Goal: Find contact information: Obtain details needed to contact an individual or organization

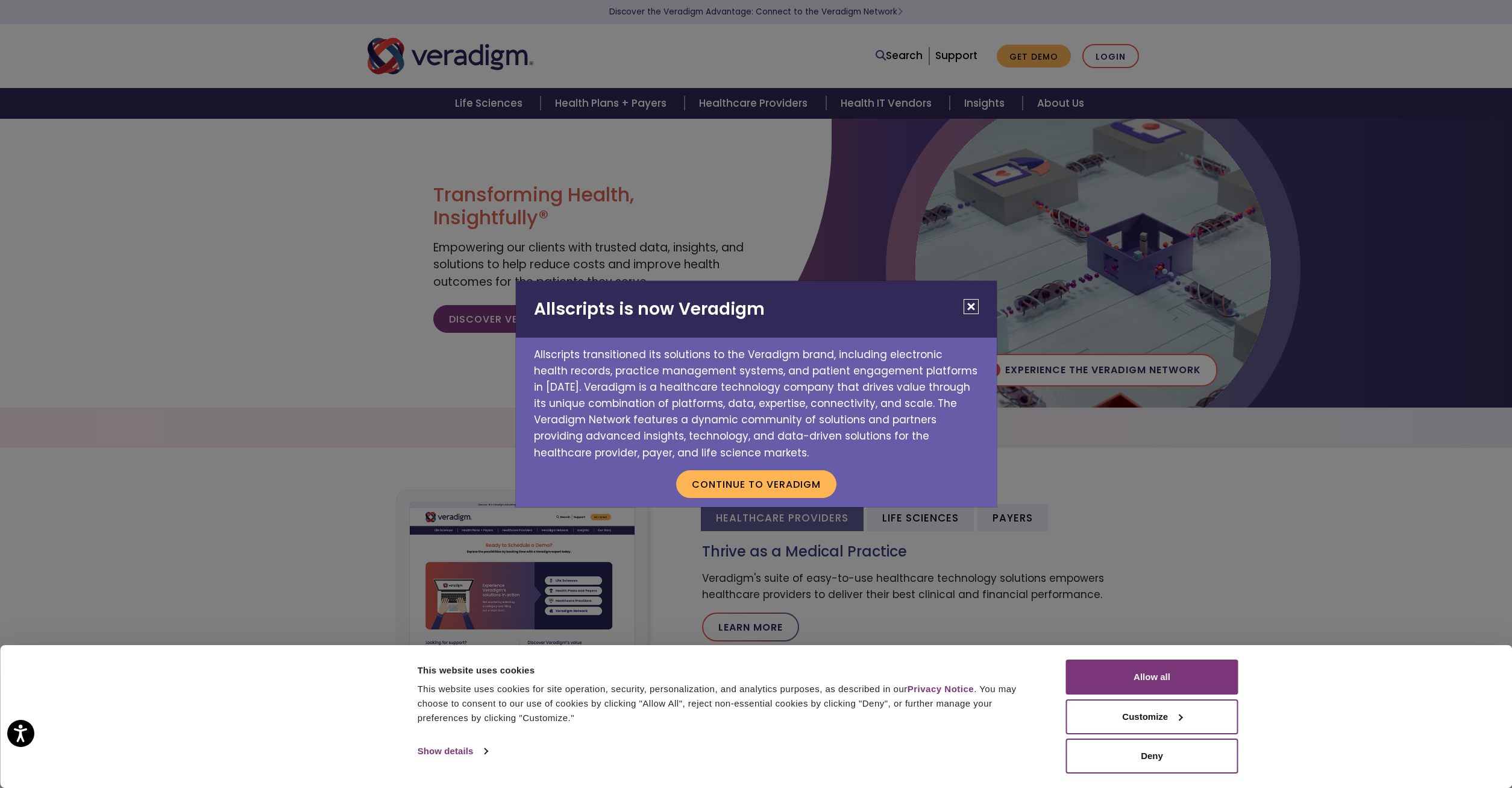
click at [963, 310] on h2 "Allscripts is now Veradigm" at bounding box center [756, 310] width 481 height 57
click at [971, 306] on button "Close" at bounding box center [971, 306] width 15 height 15
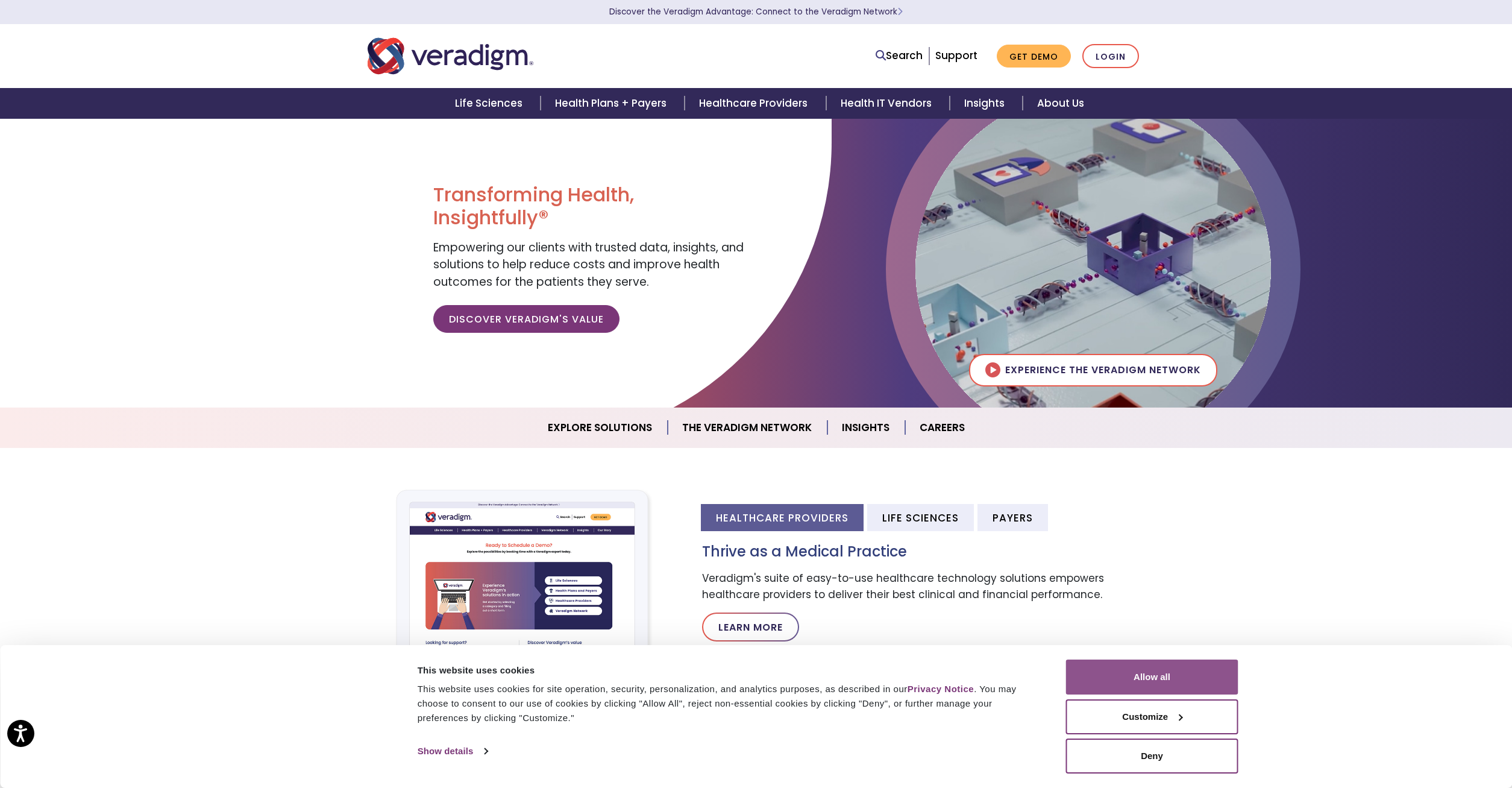
click at [1081, 662] on button "Allow all" at bounding box center [1152, 677] width 172 height 35
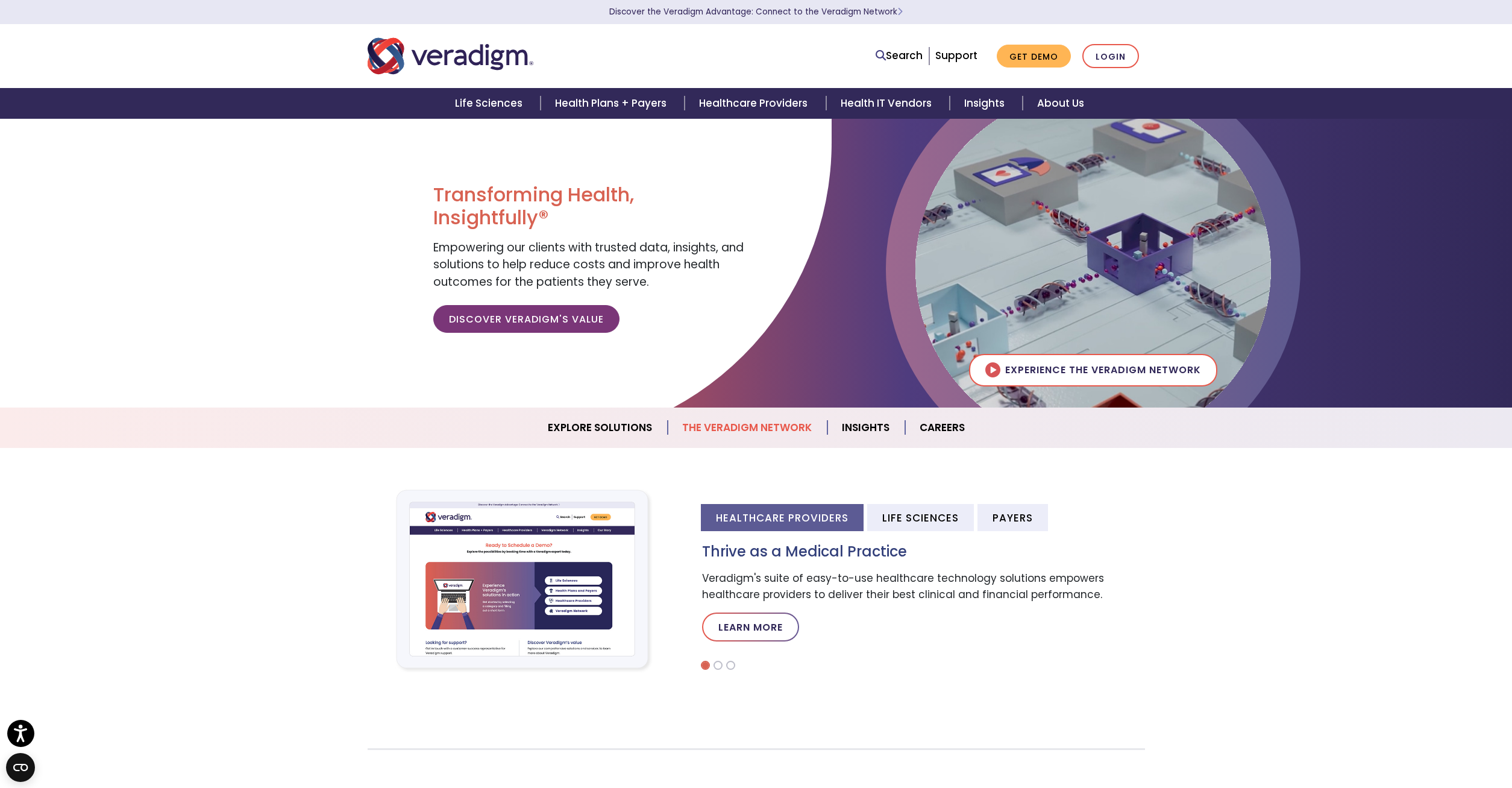
click at [769, 422] on link "The Veradigm Network" at bounding box center [747, 427] width 160 height 31
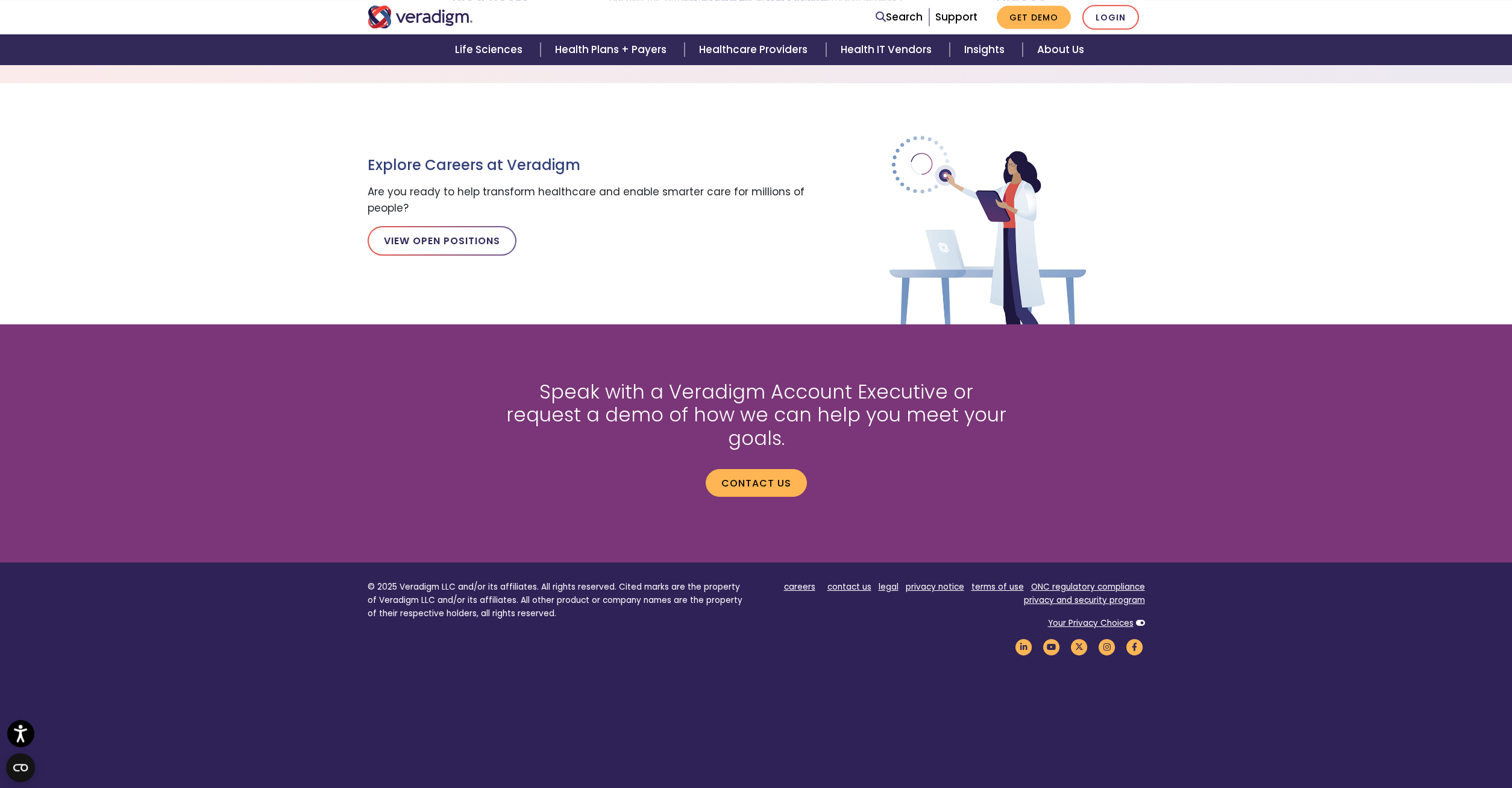
scroll to position [1366, 0]
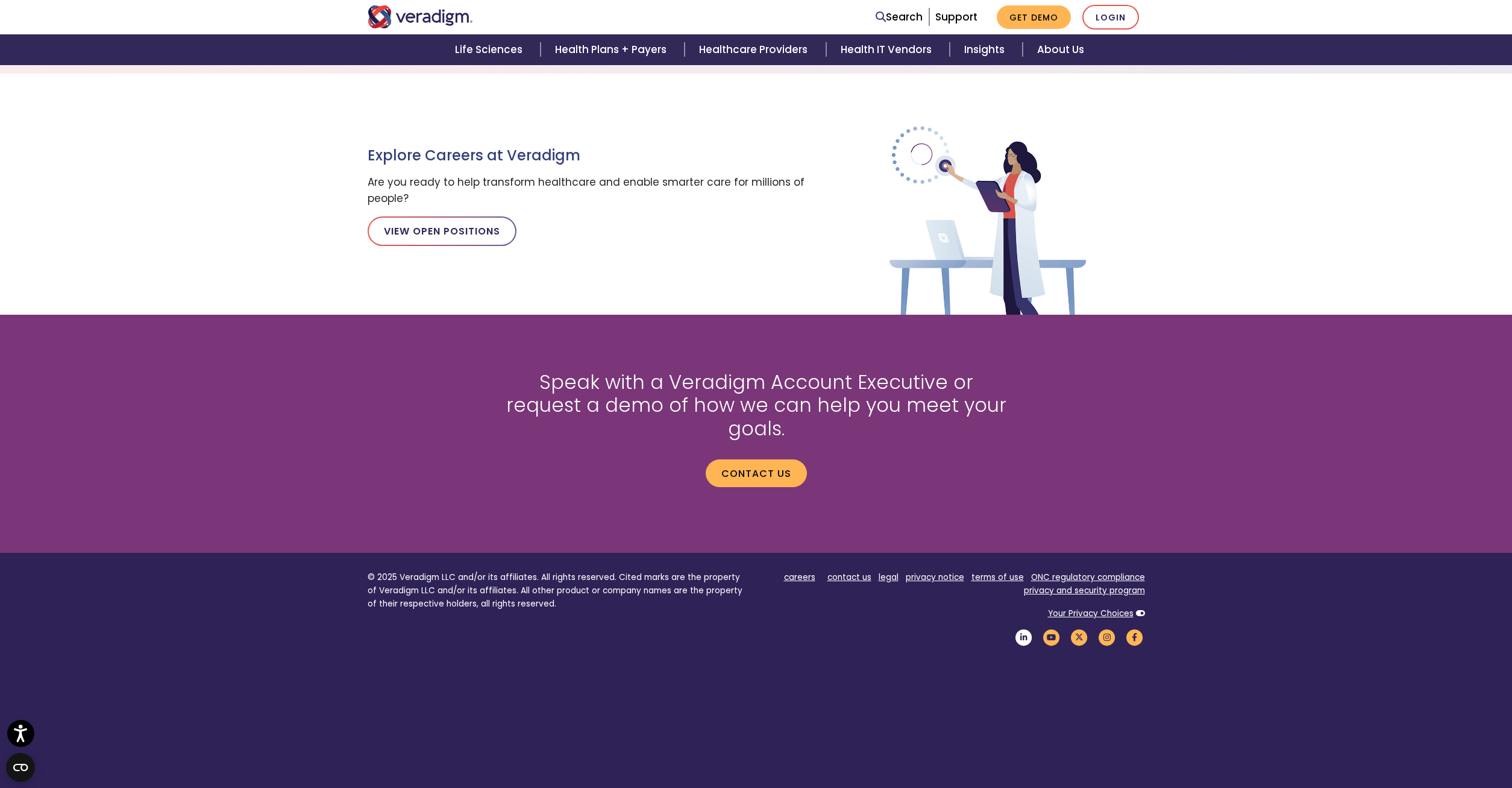
click at [1022, 630] on icon "Veradigm LinkedIn Link" at bounding box center [1024, 637] width 21 height 16
click at [423, 18] on img "Veradigm logo" at bounding box center [420, 17] width 106 height 23
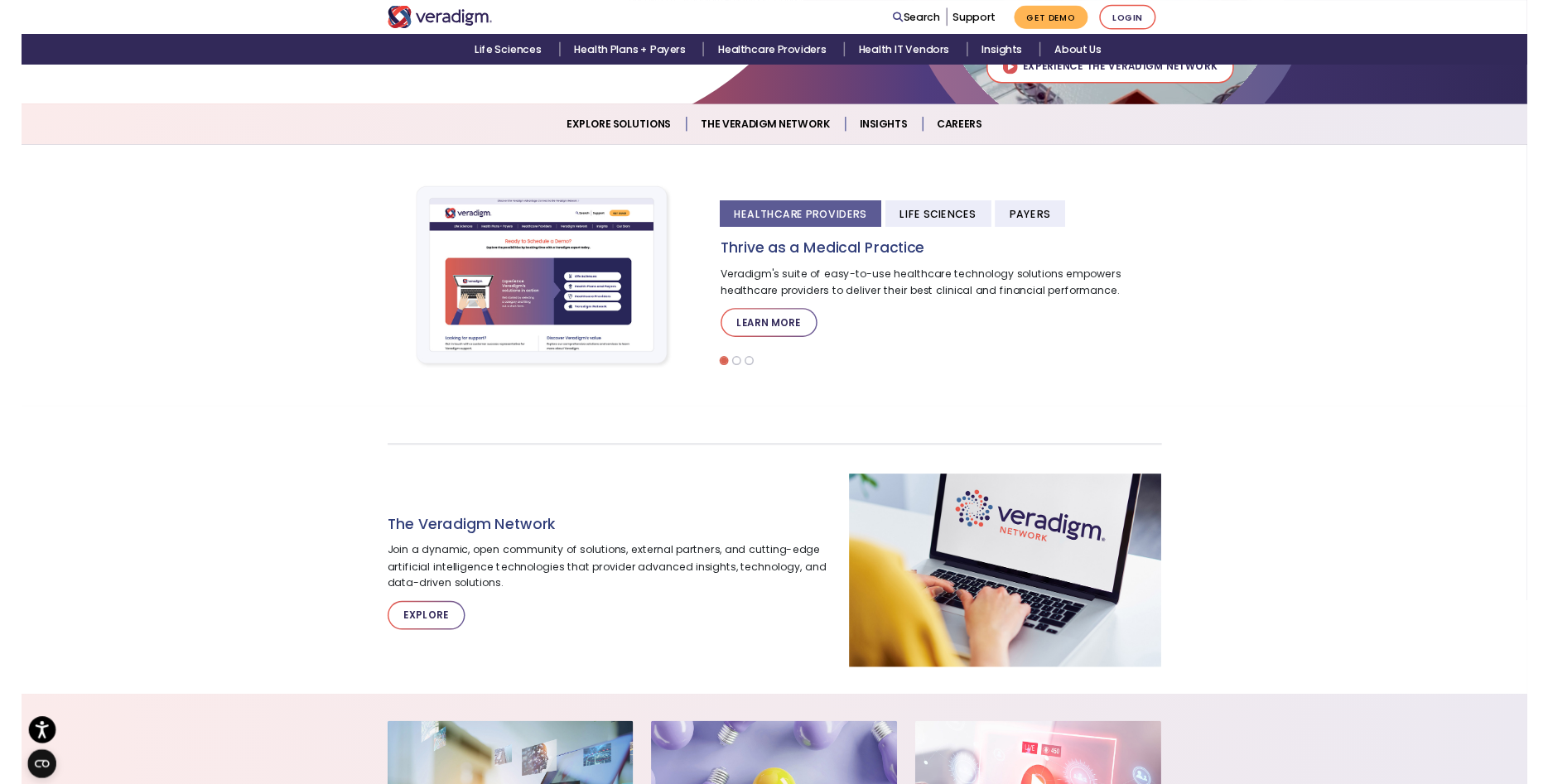
scroll to position [422, 0]
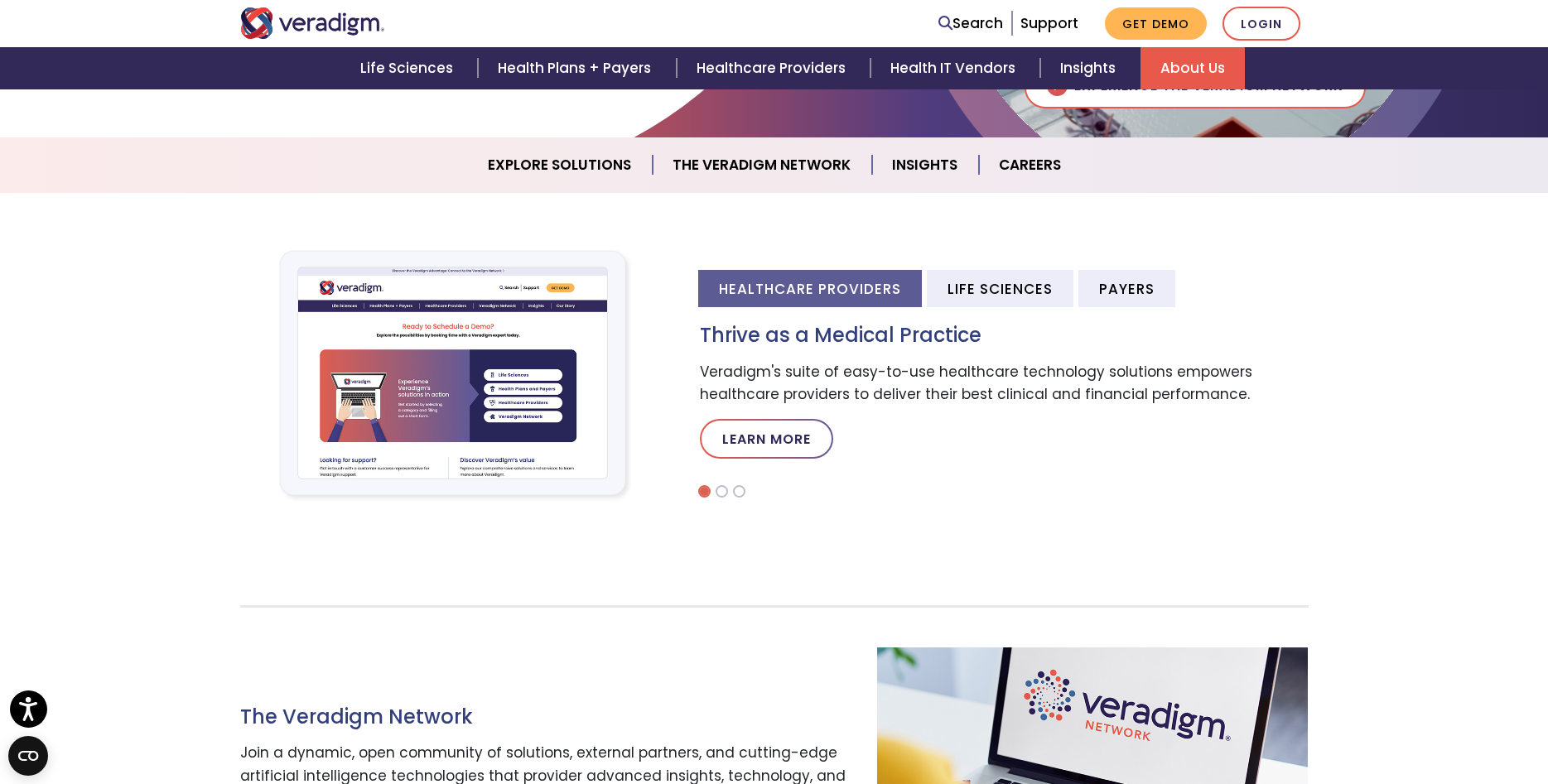
click at [1197, 66] on link "About Us" at bounding box center [1193, 67] width 104 height 42
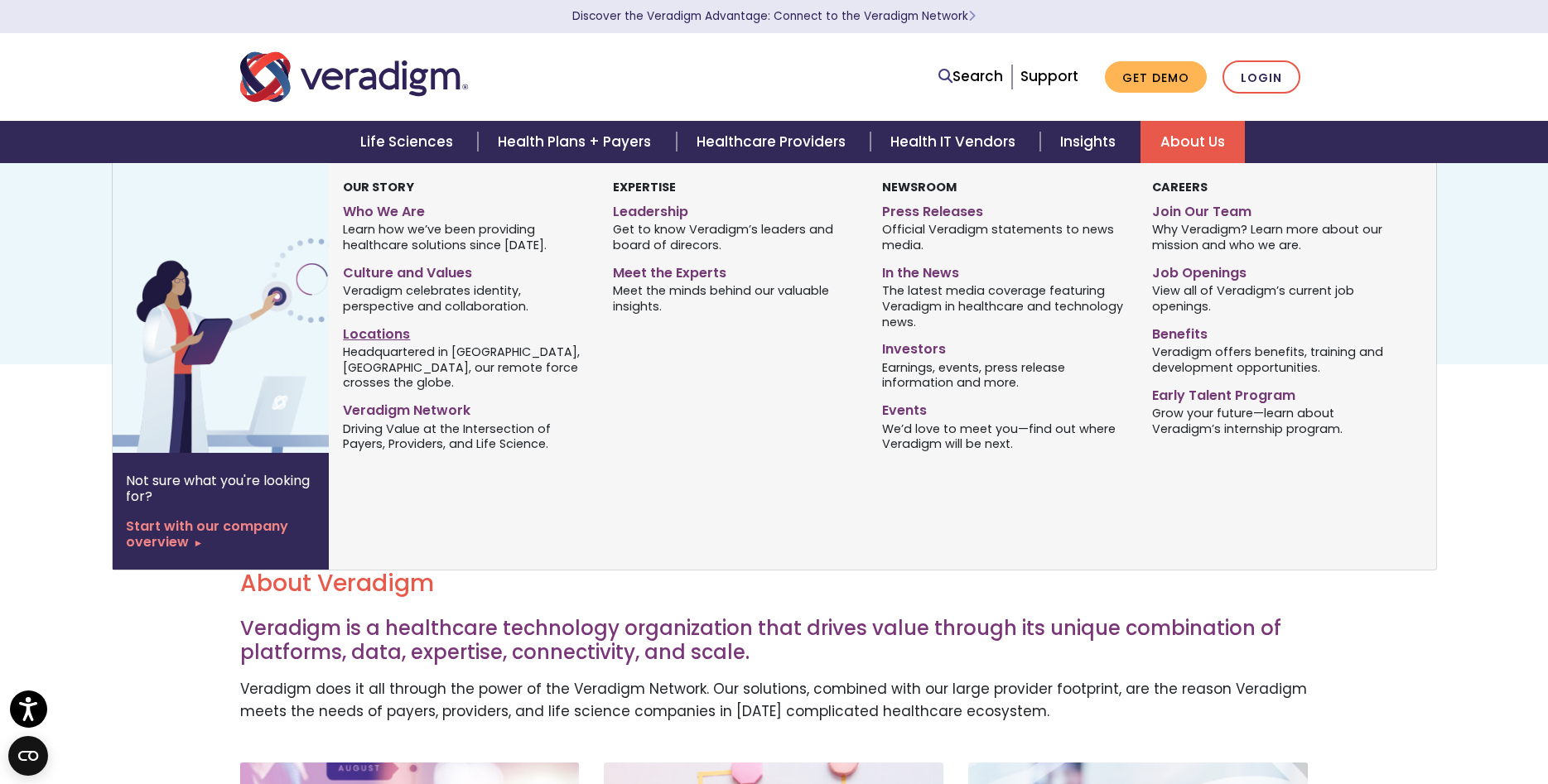
click at [375, 336] on link "Locations" at bounding box center [465, 332] width 245 height 24
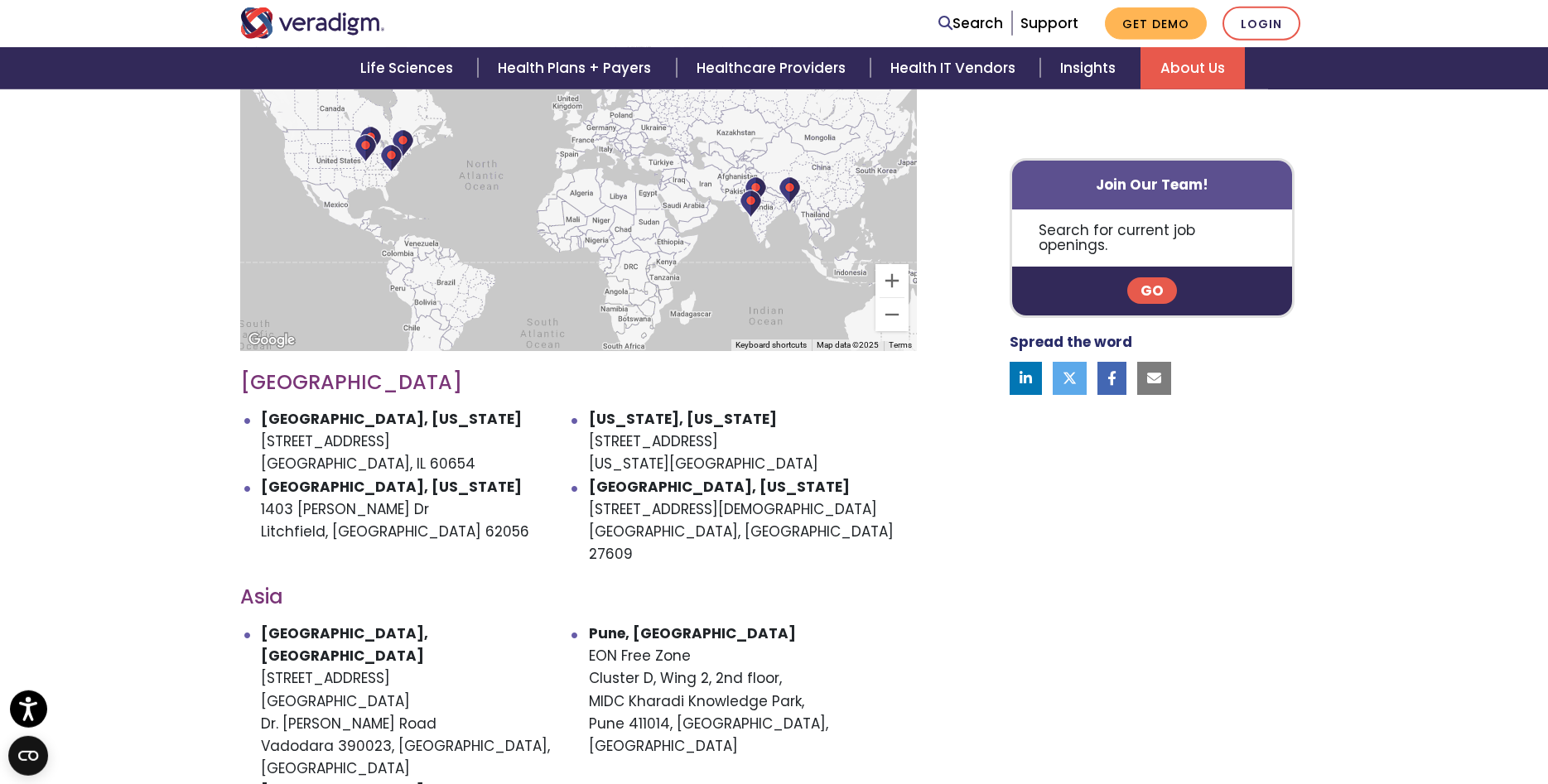
scroll to position [676, 0]
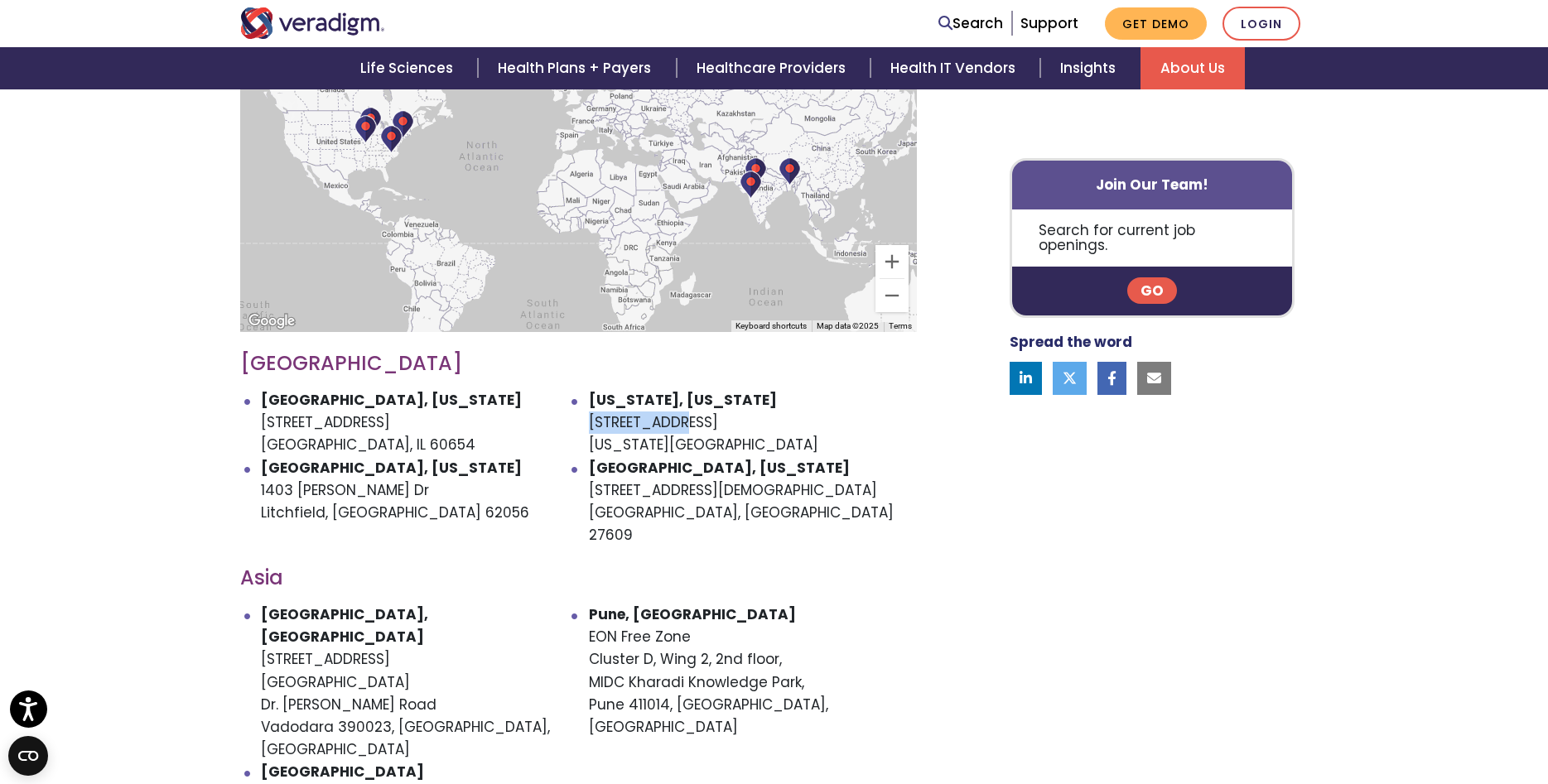
drag, startPoint x: 591, startPoint y: 399, endPoint x: 695, endPoint y: 397, distance: 104.0
click at [695, 397] on li "New York, New York 24 W 25th St New York, NY 10010" at bounding box center [753, 423] width 328 height 68
copy li "24 W 25th St"
drag, startPoint x: 258, startPoint y: 465, endPoint x: 374, endPoint y: 464, distance: 116.0
click at [374, 464] on ul "Chicago, Illinois 222 W Merchandise Mart Plaza Chicago, IL 60654 New York, New …" at bounding box center [578, 467] width 677 height 157
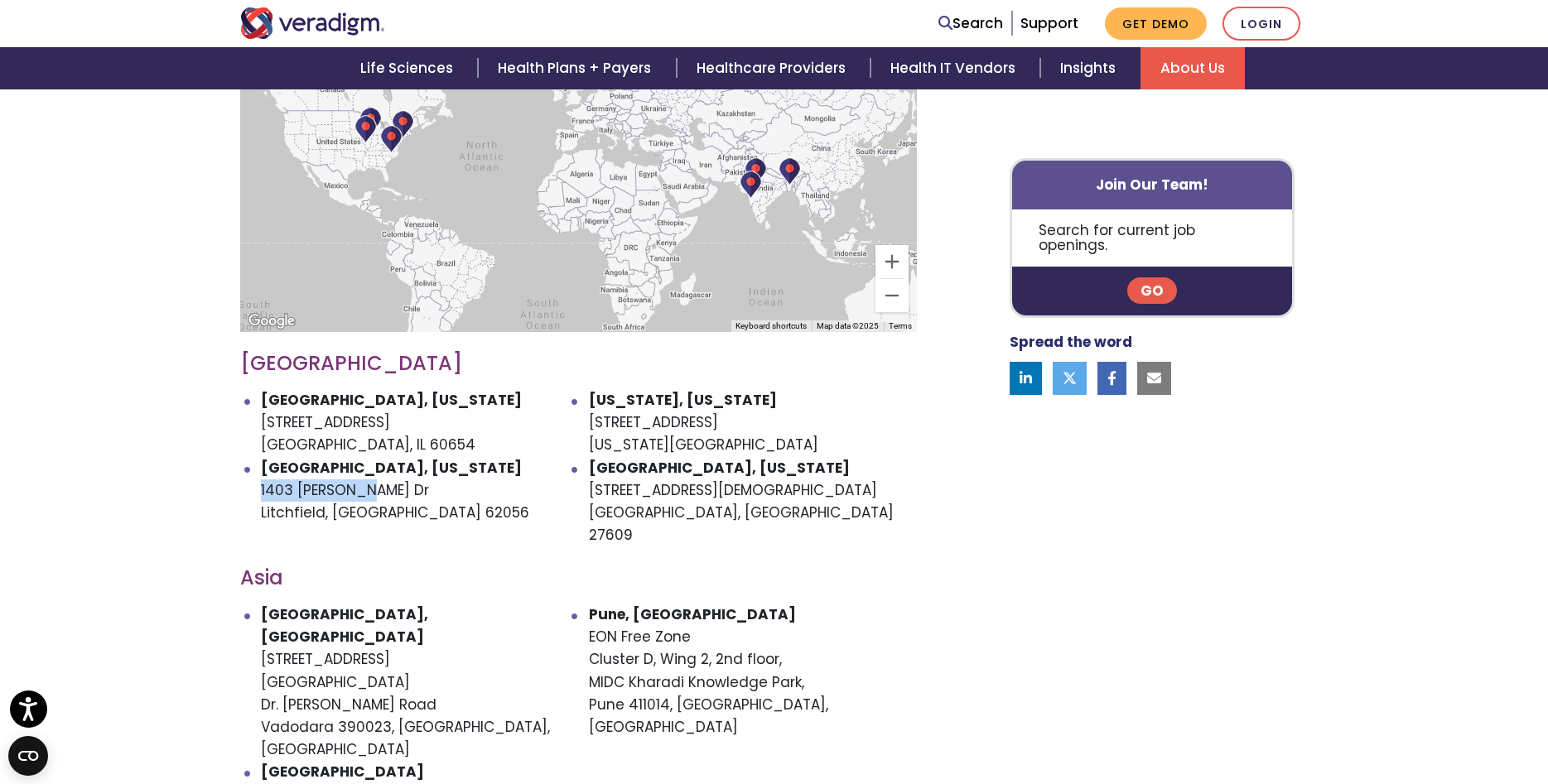
copy li "1403 Stamer Dr"
drag, startPoint x: 589, startPoint y: 465, endPoint x: 765, endPoint y: 463, distance: 176.0
click at [765, 463] on li "Raleigh, North Carolina 305 Church at N Hills St Raleigh, NC 27609" at bounding box center [753, 502] width 328 height 91
copy li "305 Church at N Hills St"
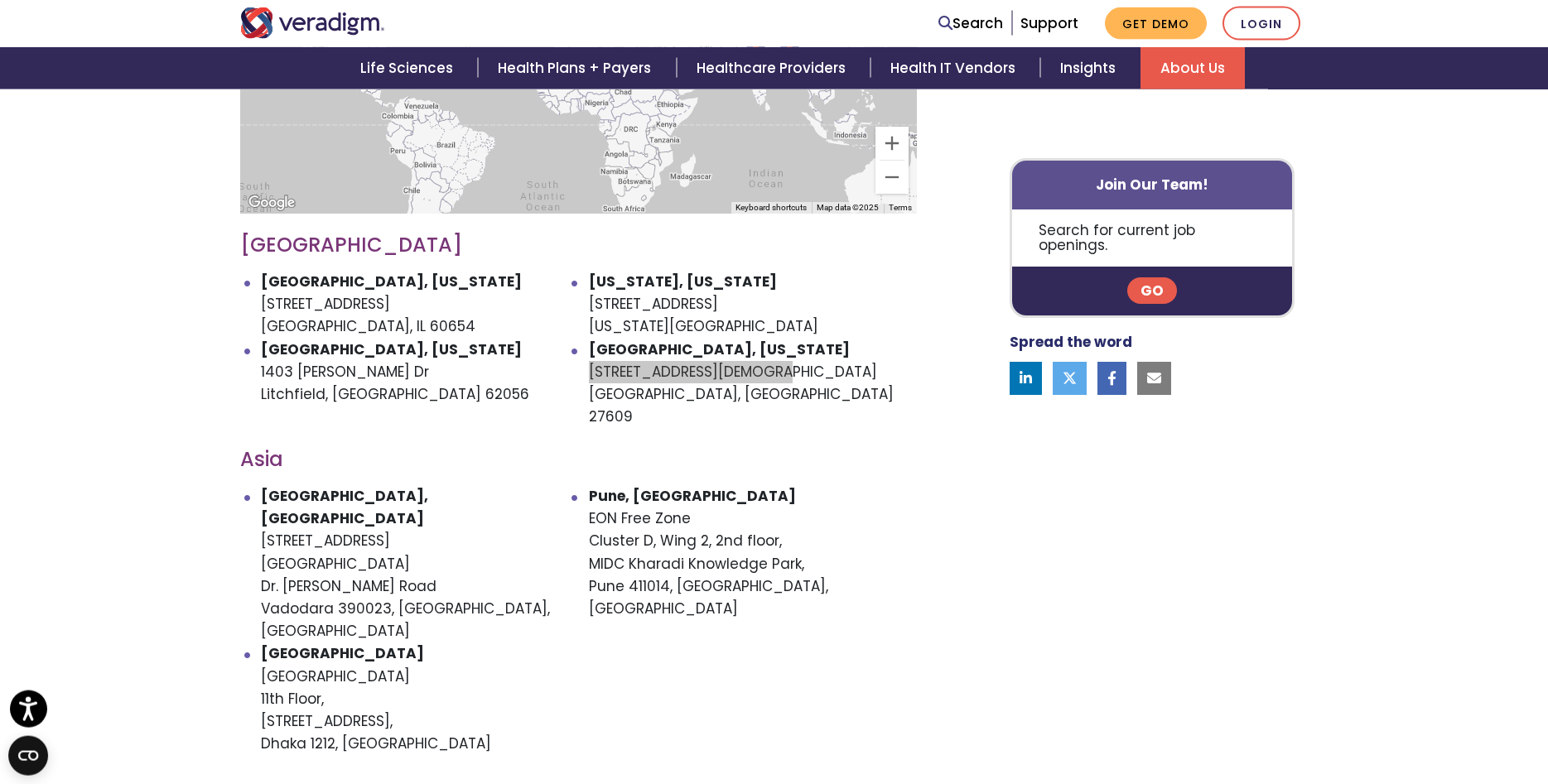
scroll to position [844, 0]
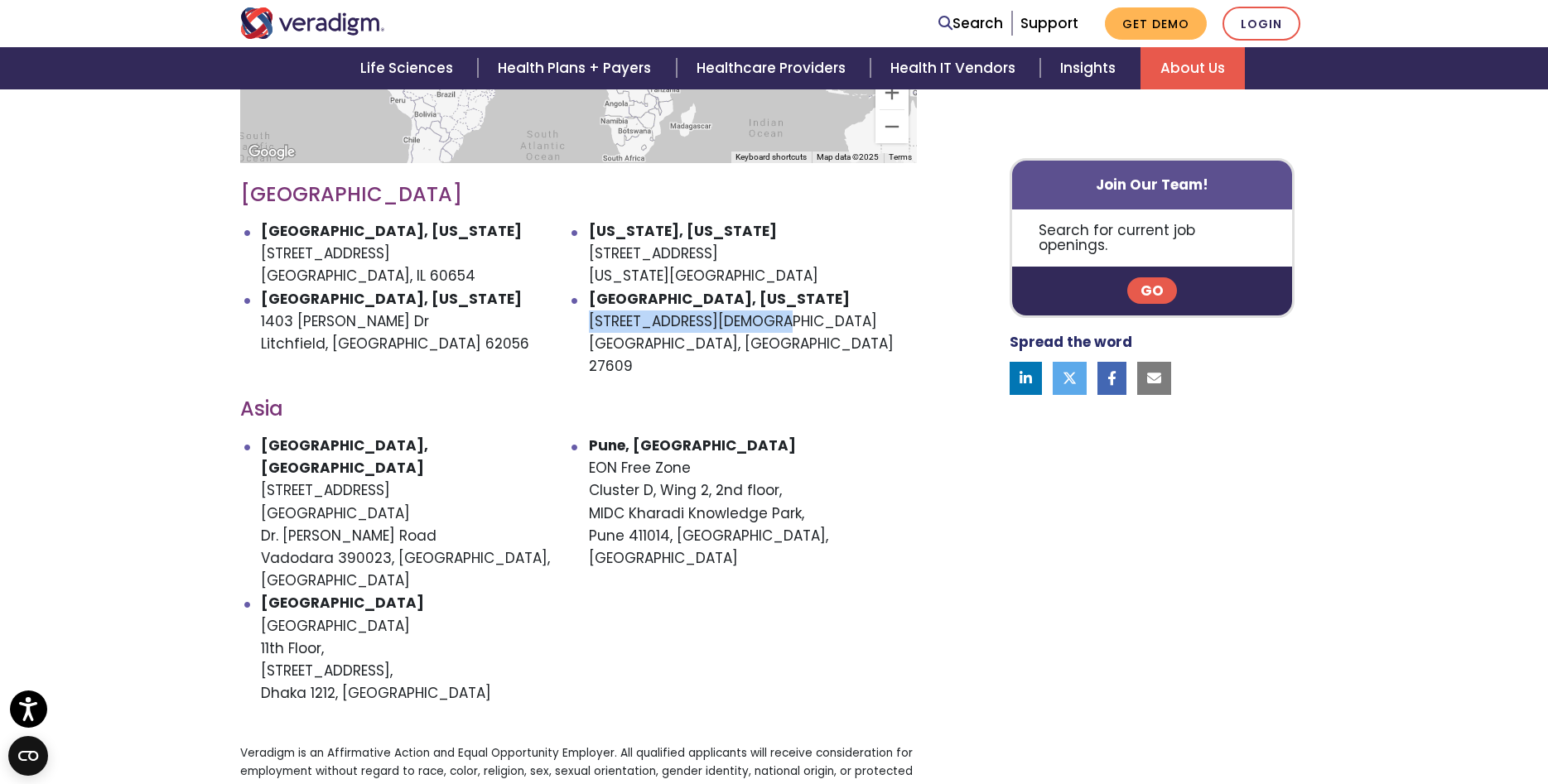
drag, startPoint x: 263, startPoint y: 424, endPoint x: 456, endPoint y: 471, distance: 198.6
click at [456, 471] on li "Vadodara, India Unit - 901, 902, 9th Floor Atlantis Heights Dr. Vikram Sarabhai…" at bounding box center [425, 513] width 328 height 157
copy li "Unit - 901, 902, 9th Floor Atlantis Heights Dr. Vikram Sarabhai Road"
click at [297, 490] on li "Vadodara, India Unit - 901, 902, 9th Floor Atlantis Heights Dr. Vikram Sarabhai…" at bounding box center [425, 513] width 328 height 157
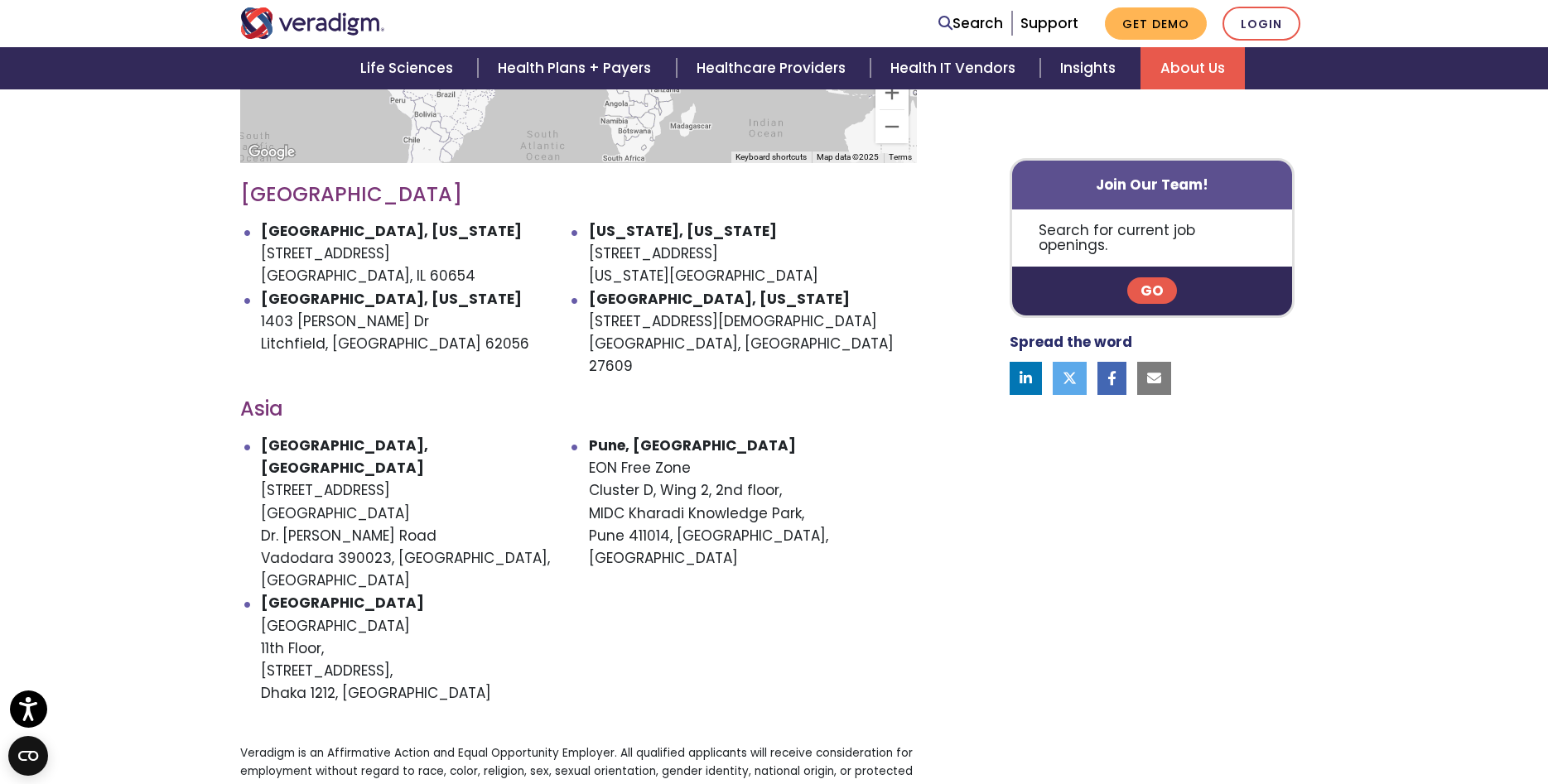
click at [283, 490] on li "Vadodara, India Unit - 901, 902, 9th Floor Atlantis Heights Dr. Vikram Sarabhai…" at bounding box center [425, 513] width 328 height 157
copy li "Vadodara"
click at [361, 492] on li "Vadodara, India Unit - 901, 902, 9th Floor Atlantis Heights Dr. Vikram Sarabhai…" at bounding box center [425, 513] width 328 height 157
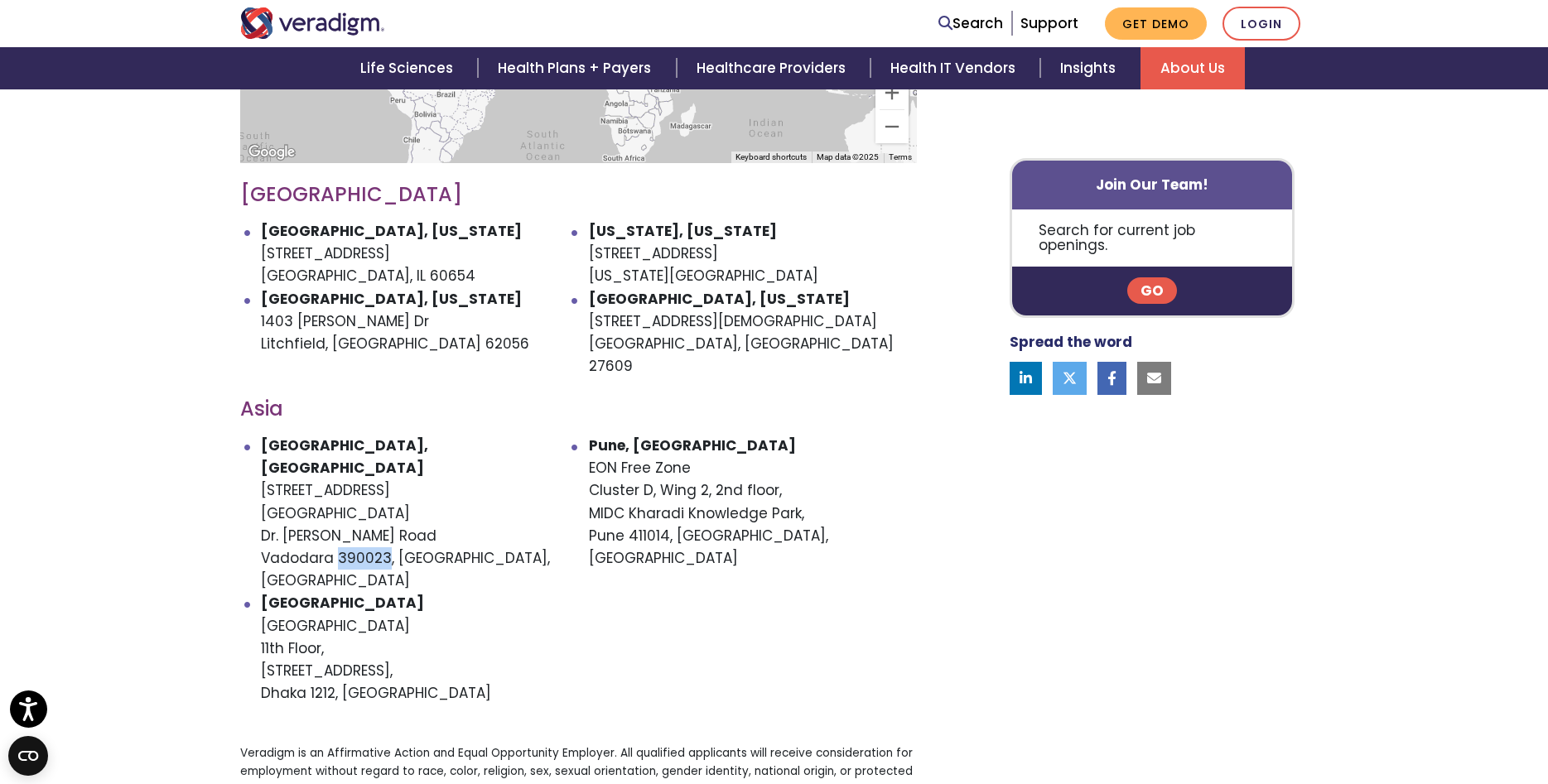
copy li "390023"
drag, startPoint x: 588, startPoint y: 421, endPoint x: 723, endPoint y: 447, distance: 137.5
click at [763, 443] on ul "Vadodara, India Unit - 901, 902, 9th Floor Atlantis Heights Dr. Vikram Sarabhai…" at bounding box center [578, 569] width 677 height 270
drag, startPoint x: 722, startPoint y: 447, endPoint x: 669, endPoint y: 444, distance: 53.1
click at [719, 447] on li "Pune, India EON Free Zone Cluster D, Wing 2, 2nd floor, MIDC Kharadi Knowledge …" at bounding box center [753, 513] width 328 height 157
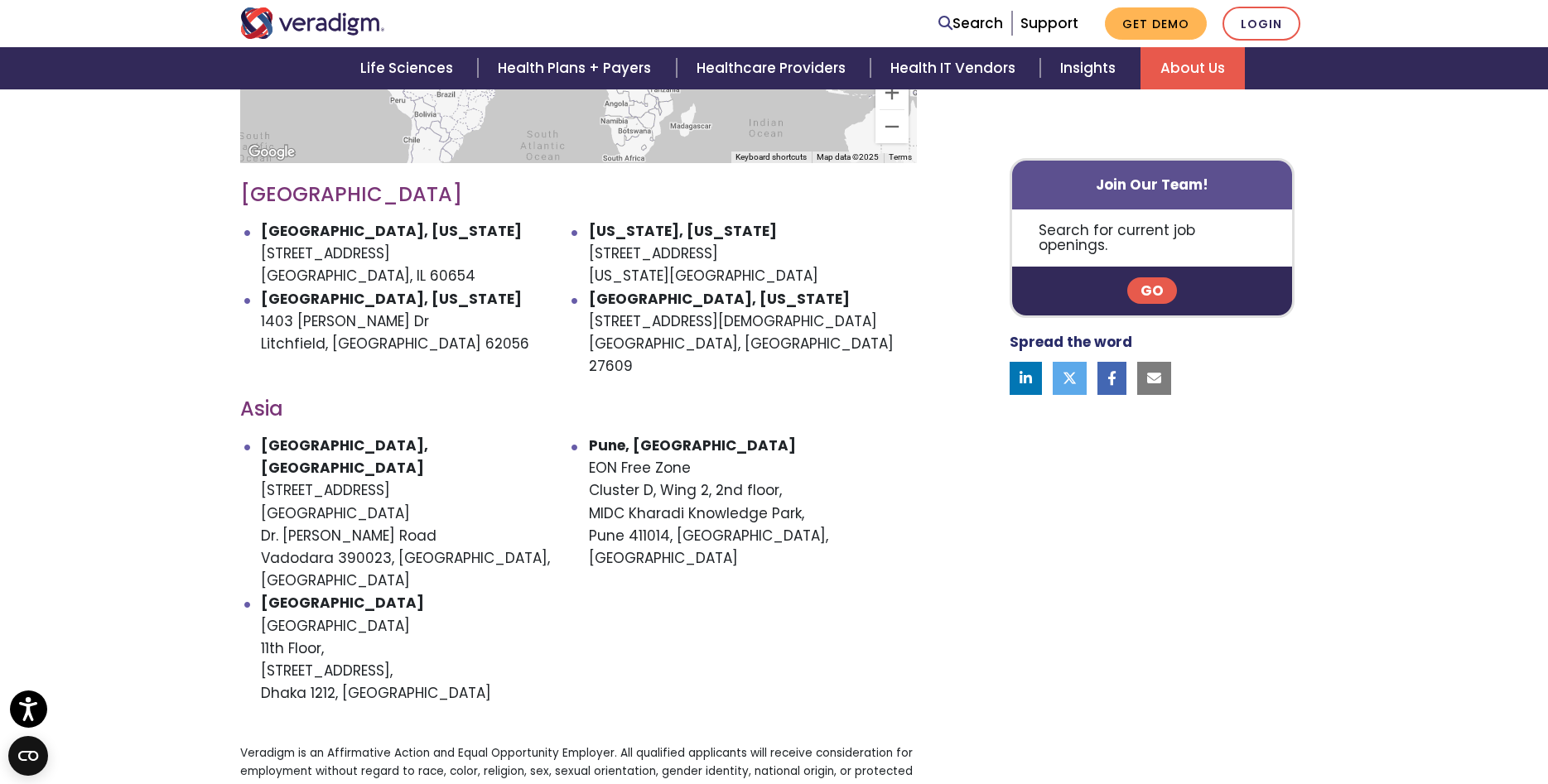
drag, startPoint x: 588, startPoint y: 421, endPoint x: 607, endPoint y: 427, distance: 19.9
click at [614, 435] on ul "Vadodara, India Unit - 901, 902, 9th Floor Atlantis Heights Dr. Vikram Sarabhai…" at bounding box center [578, 569] width 677 height 270
click at [607, 435] on li "Pune, India EON Free Zone Cluster D, Wing 2, 2nd floor, MIDC Kharadi Knowledge …" at bounding box center [753, 513] width 328 height 157
drag, startPoint x: 589, startPoint y: 420, endPoint x: 797, endPoint y: 463, distance: 212.4
click at [797, 463] on li "Pune, India EON Free Zone Cluster D, Wing 2, 2nd floor, MIDC Kharadi Knowledge …" at bounding box center [753, 513] width 328 height 157
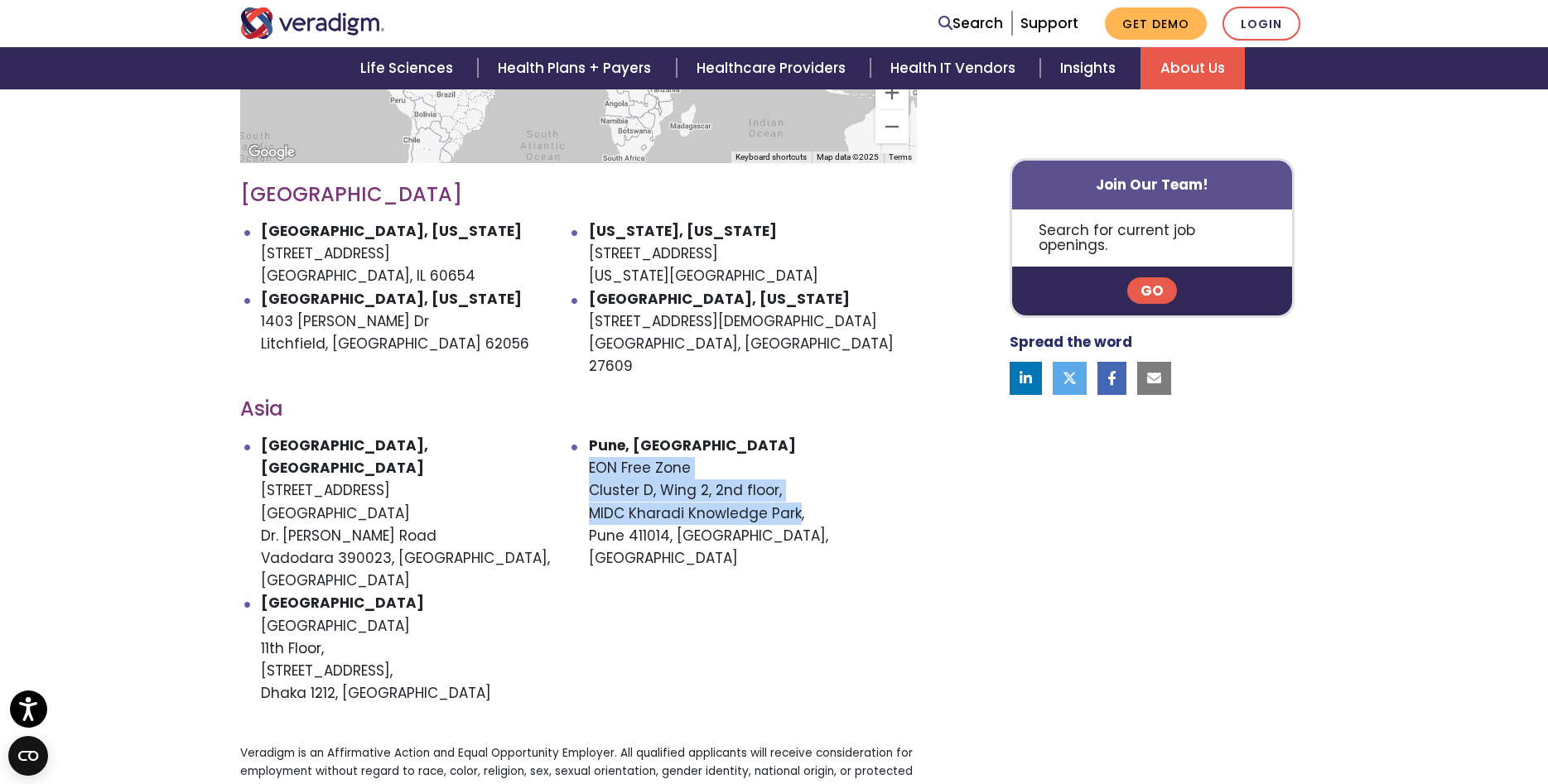
copy li "EON Free Zone Cluster D, Wing 2, 2nd floor, MIDC Kharadi Knowledge Park"
click at [609, 493] on li "Pune, India EON Free Zone Cluster D, Wing 2, 2nd floor, MIDC Kharadi Knowledge …" at bounding box center [753, 513] width 328 height 157
copy li "Pune"
click at [649, 493] on li "Pune, India EON Free Zone Cluster D, Wing 2, 2nd floor, MIDC Kharadi Knowledge …" at bounding box center [753, 513] width 328 height 157
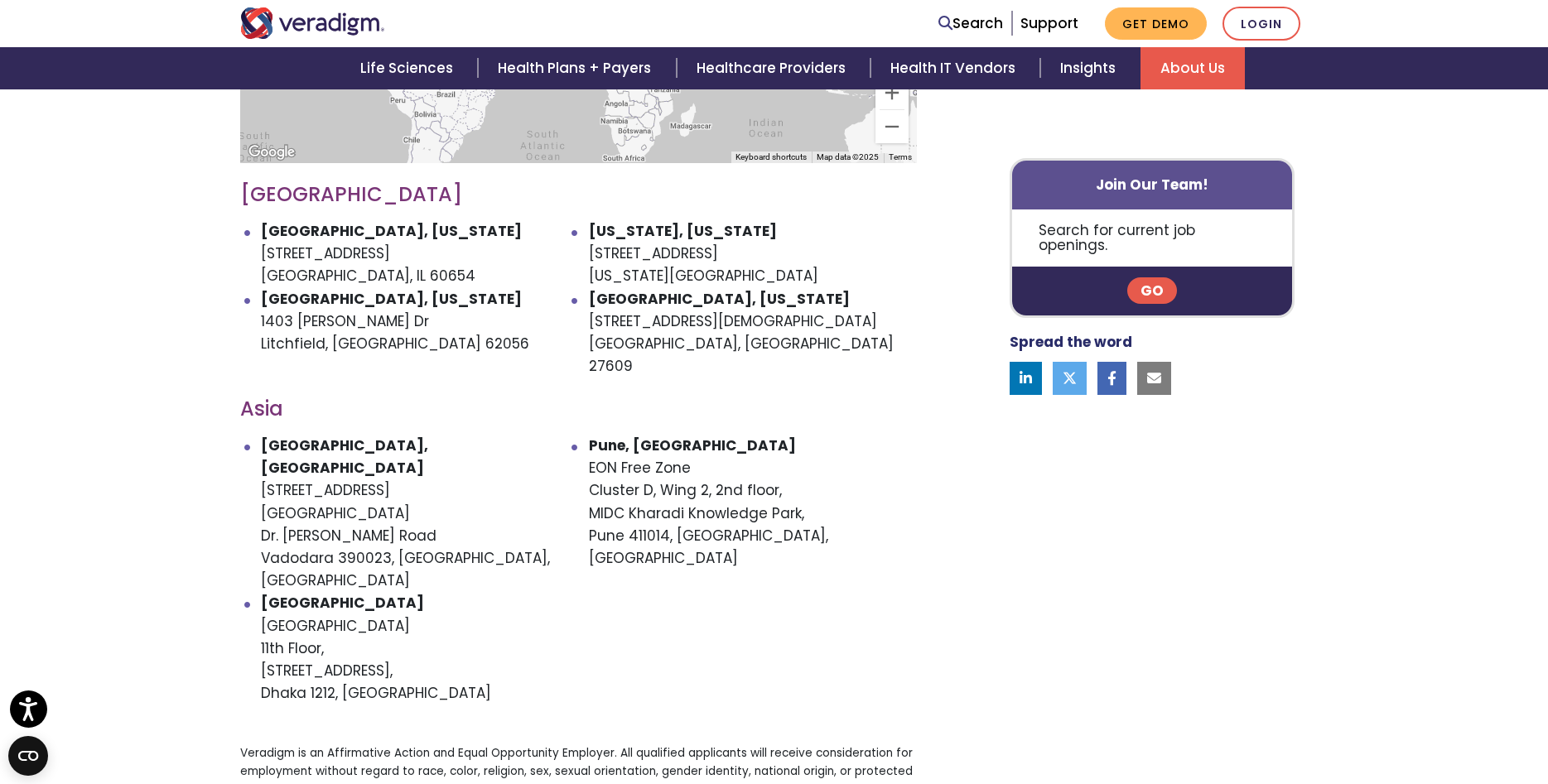
click at [650, 493] on li "Pune, India EON Free Zone Cluster D, Wing 2, 2nd floor, MIDC Kharadi Knowledge …" at bounding box center [753, 513] width 328 height 157
click at [645, 492] on li "Pune, India EON Free Zone Cluster D, Wing 2, 2nd floor, MIDC Kharadi Knowledge …" at bounding box center [753, 513] width 328 height 157
copy li "411014"
click at [260, 536] on ul "Vadodara, India Unit - 901, 902, 9th Floor Atlantis Heights Dr. Vikram Sarabhai…" at bounding box center [578, 569] width 677 height 270
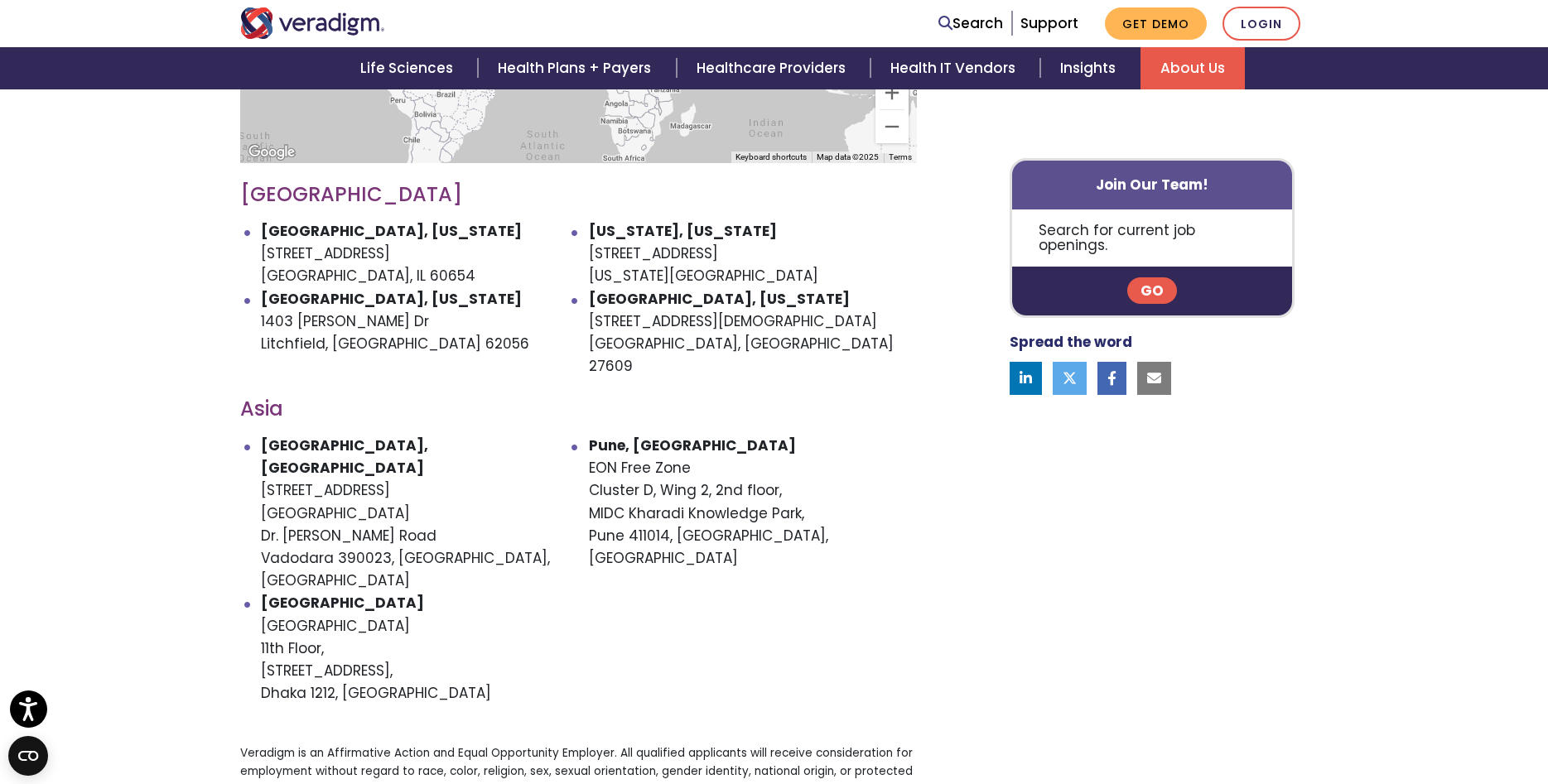
drag, startPoint x: 261, startPoint y: 536, endPoint x: 448, endPoint y: 581, distance: 192.3
click at [448, 592] on li "Bangladesh Crystal Palace 11th Floor, Plot 22, Road 140, Gulshan 1, Dhaka 1212,…" at bounding box center [425, 648] width 328 height 113
copy li "Crystal Palace 11th Floor, Plot 22, Road 140, Gulshan 1"
click at [278, 608] on li "Bangladesh Crystal Palace 11th Floor, Plot 22, Road 140, Gulshan 1, Dhaka 1212,…" at bounding box center [425, 648] width 328 height 113
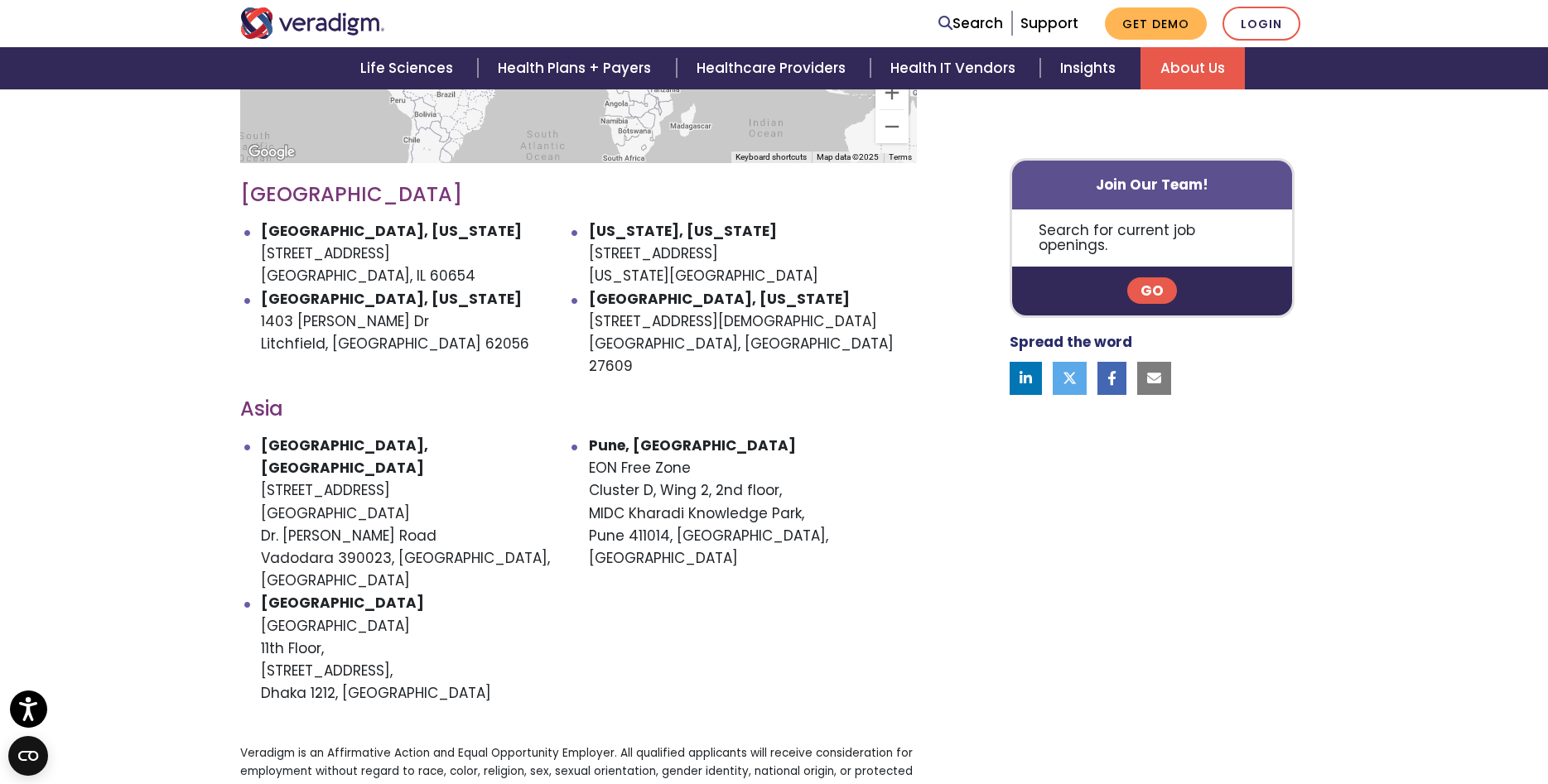
click at [323, 607] on li "Bangladesh Crystal Palace 11th Floor, Plot 22, Road 140, Gulshan 1, Dhaka 1212,…" at bounding box center [425, 648] width 328 height 113
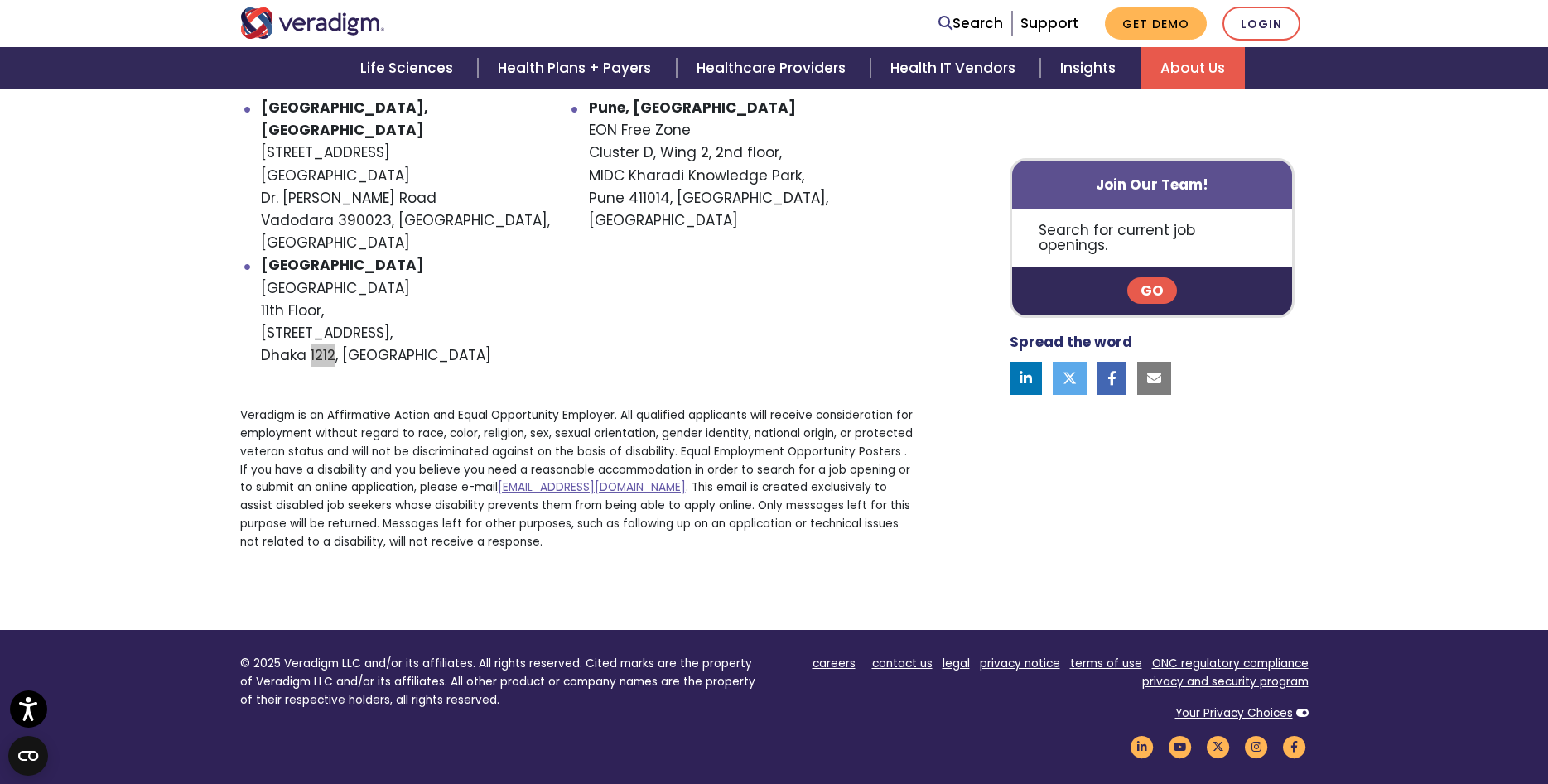
scroll to position [761, 0]
